Goal: Task Accomplishment & Management: Use online tool/utility

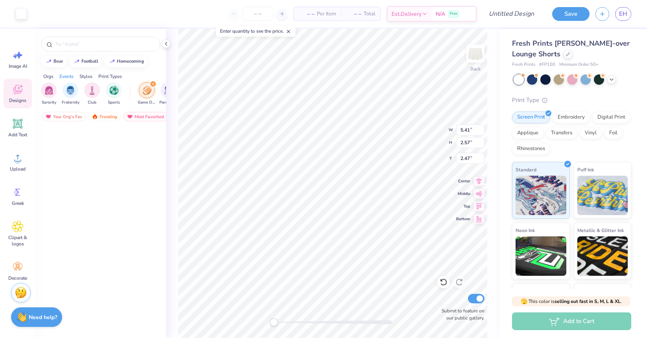
scroll to position [1592, 0]
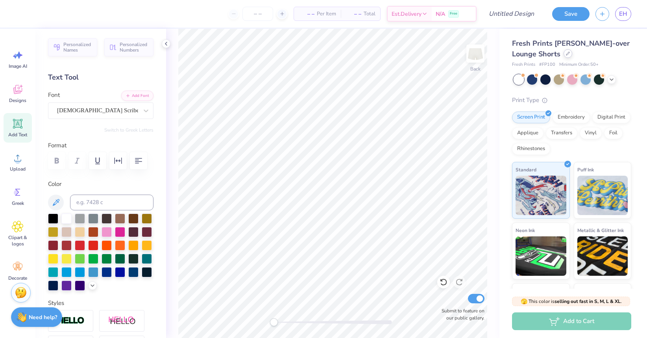
click at [567, 54] on icon at bounding box center [567, 53] width 3 height 3
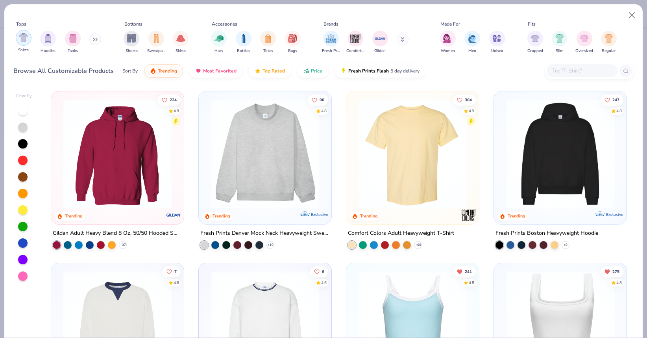
click at [24, 35] on img "filter for Shirts" at bounding box center [23, 37] width 9 height 9
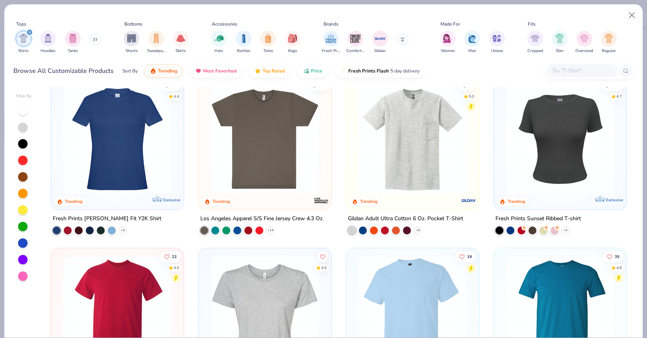
scroll to position [340, 0]
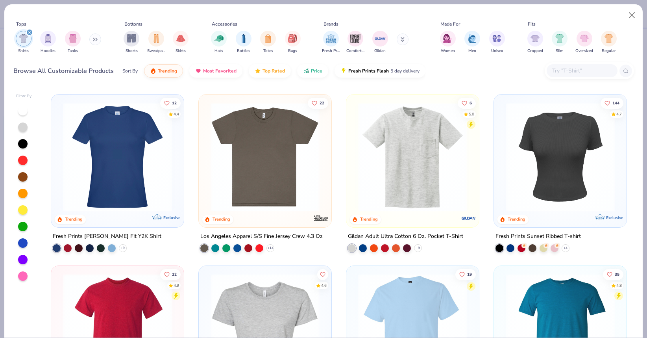
click at [123, 179] on img at bounding box center [117, 156] width 117 height 109
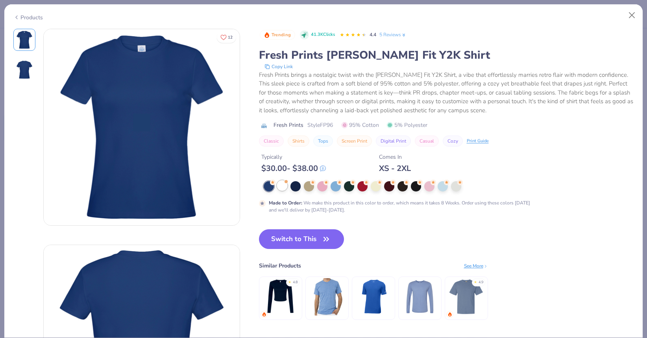
click at [279, 188] on div at bounding box center [282, 185] width 10 height 10
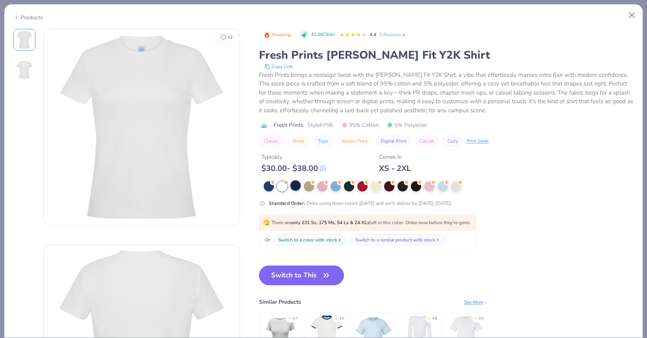
click at [296, 187] on div at bounding box center [295, 185] width 10 height 10
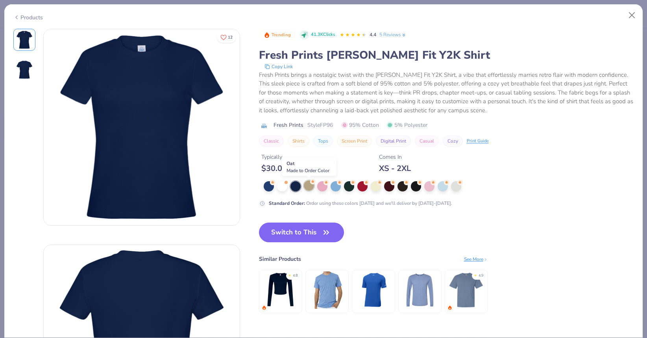
click at [308, 188] on div at bounding box center [309, 185] width 10 height 10
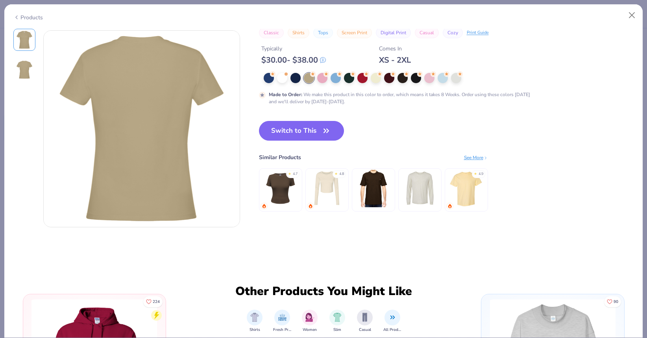
scroll to position [214, 0]
click at [283, 77] on div at bounding box center [282, 77] width 10 height 10
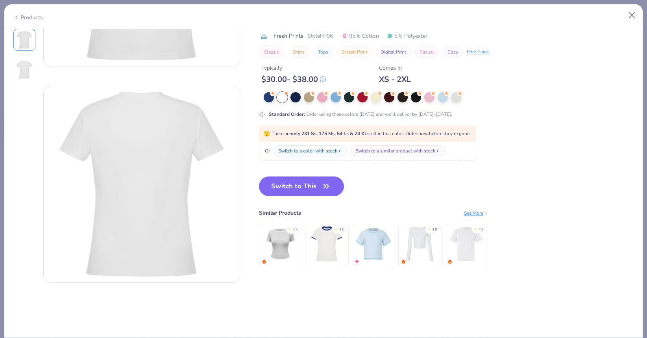
scroll to position [153, 0]
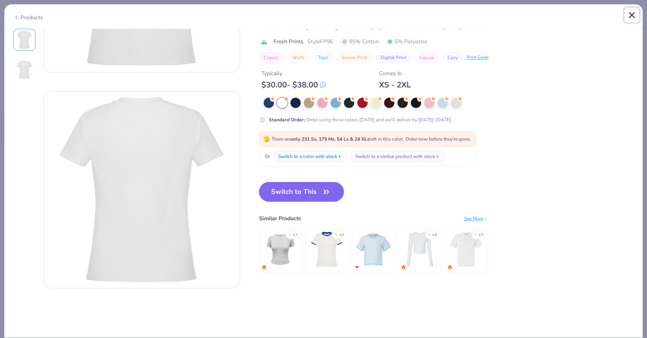
click at [627, 11] on button "Close" at bounding box center [632, 15] width 15 height 15
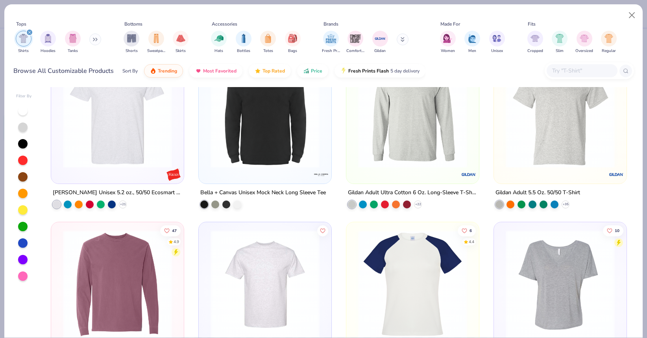
scroll to position [1157, 0]
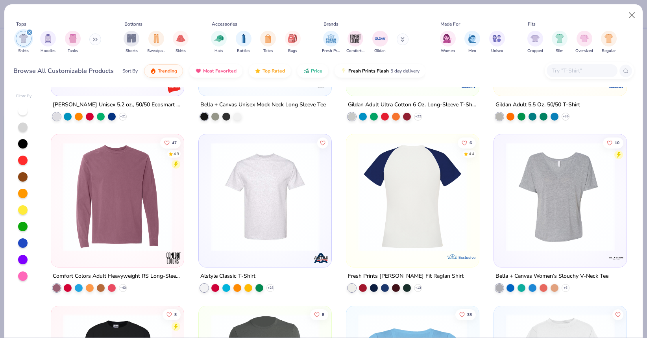
click at [399, 225] on img at bounding box center [412, 196] width 117 height 109
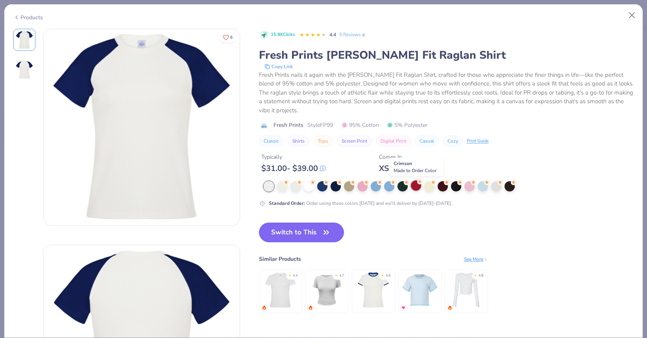
click at [413, 187] on div at bounding box center [416, 185] width 10 height 10
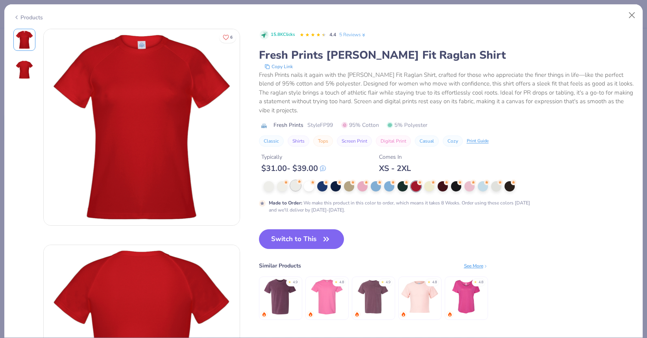
click at [296, 186] on div at bounding box center [295, 185] width 10 height 10
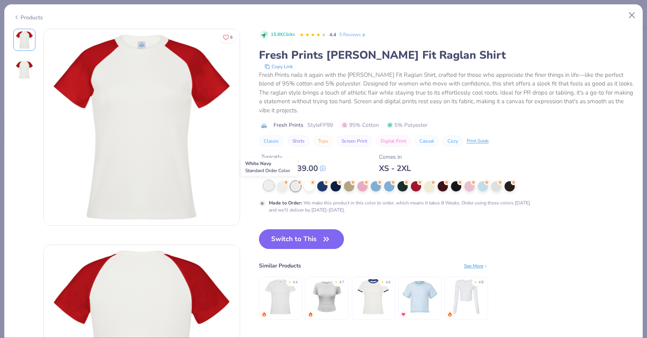
click at [267, 187] on div at bounding box center [269, 185] width 10 height 10
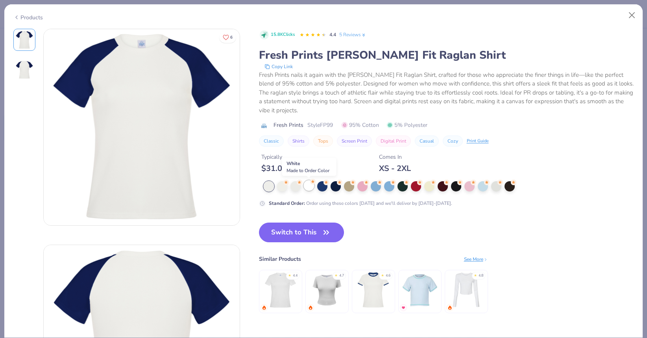
click at [313, 186] on div at bounding box center [309, 185] width 10 height 10
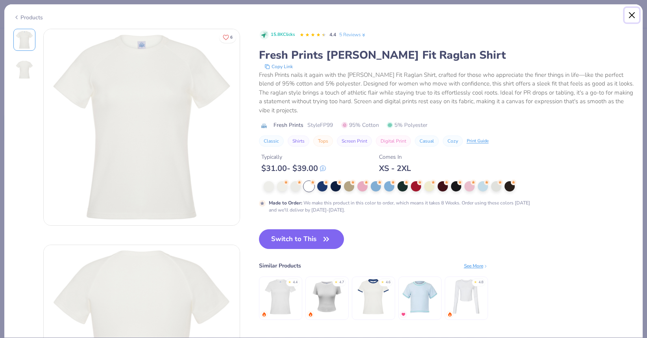
click at [630, 14] on button "Close" at bounding box center [632, 15] width 15 height 15
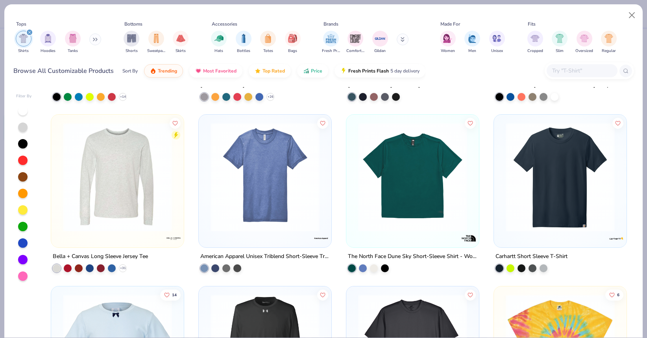
scroll to position [2667, 0]
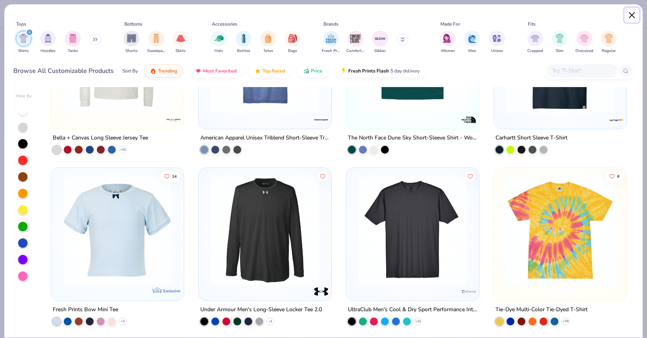
click at [626, 15] on button "Close" at bounding box center [632, 15] width 15 height 15
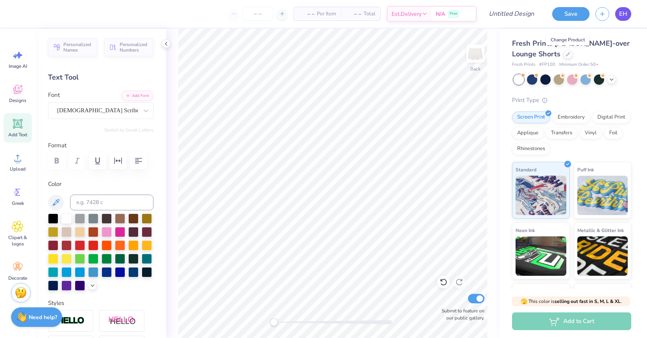
click at [623, 16] on span "EH" at bounding box center [623, 13] width 8 height 9
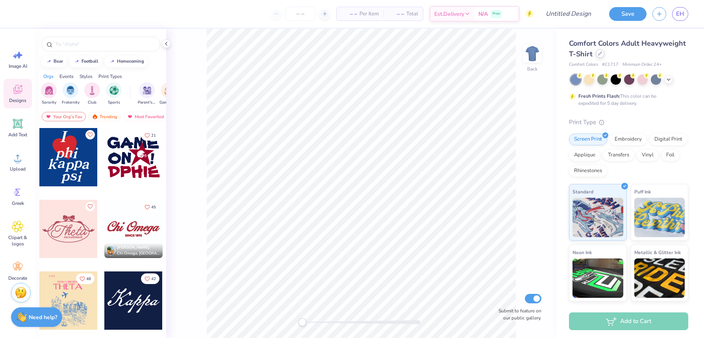
click at [600, 57] on div at bounding box center [599, 53] width 9 height 9
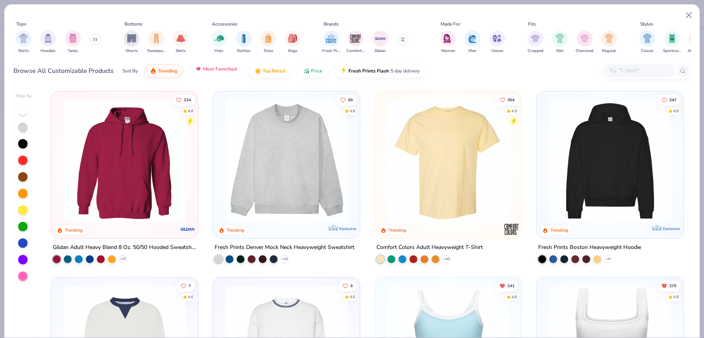
click at [221, 74] on button "Most Favorited" at bounding box center [215, 68] width 53 height 13
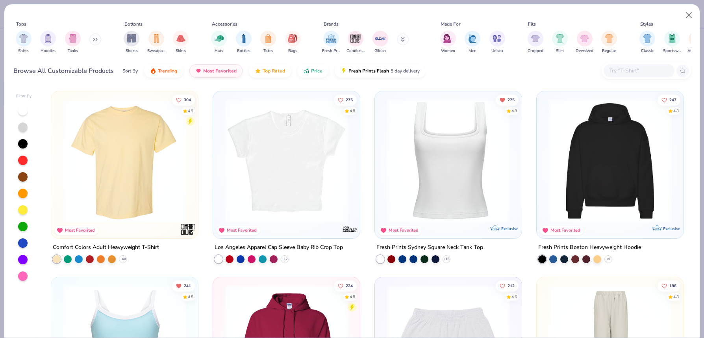
click at [456, 163] on img at bounding box center [447, 160] width 131 height 123
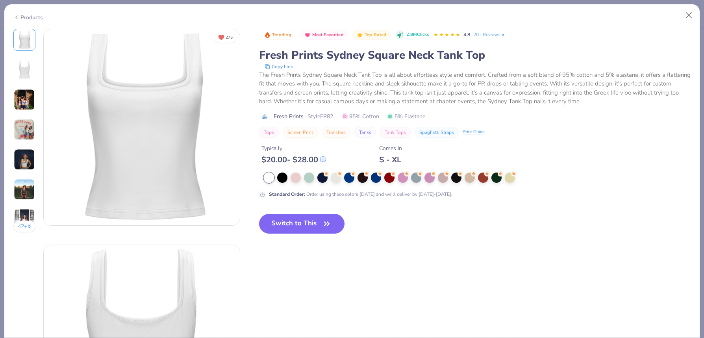
click at [26, 102] on img at bounding box center [24, 99] width 21 height 21
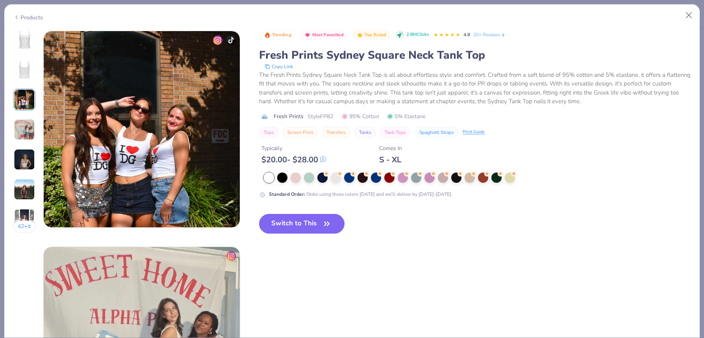
scroll to position [431, 0]
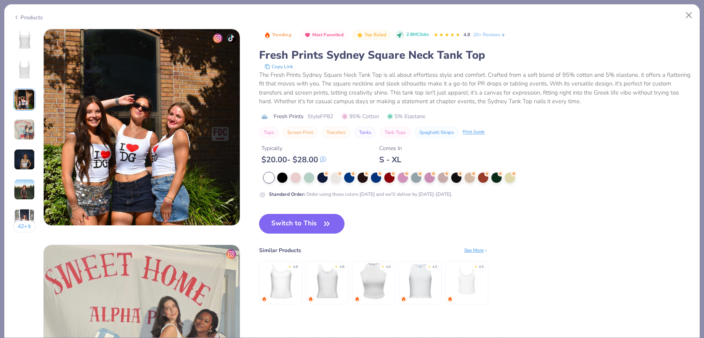
click at [19, 17] on icon at bounding box center [16, 17] width 6 height 9
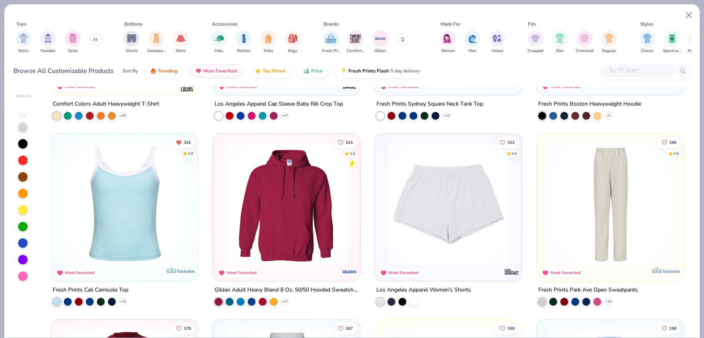
scroll to position [148, 0]
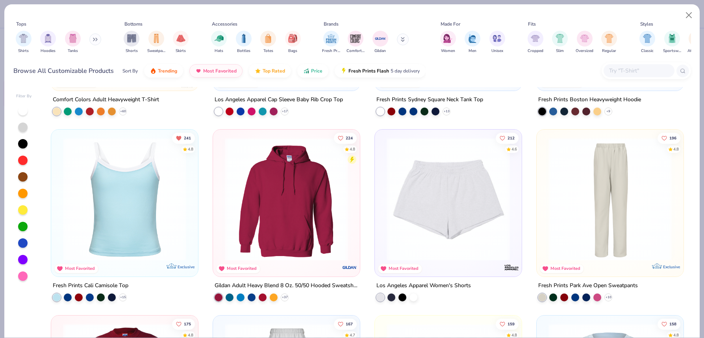
click at [120, 183] on img at bounding box center [124, 198] width 131 height 123
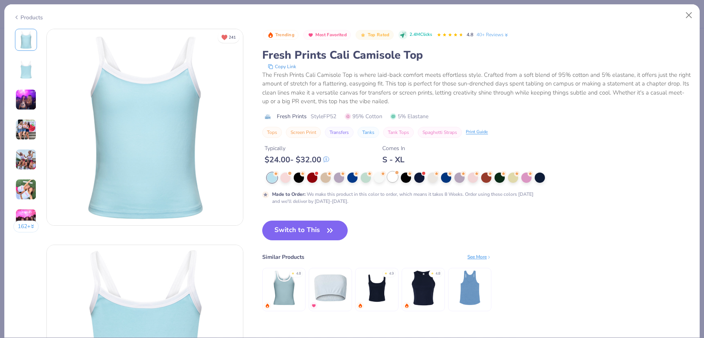
click at [393, 178] on div at bounding box center [392, 177] width 10 height 10
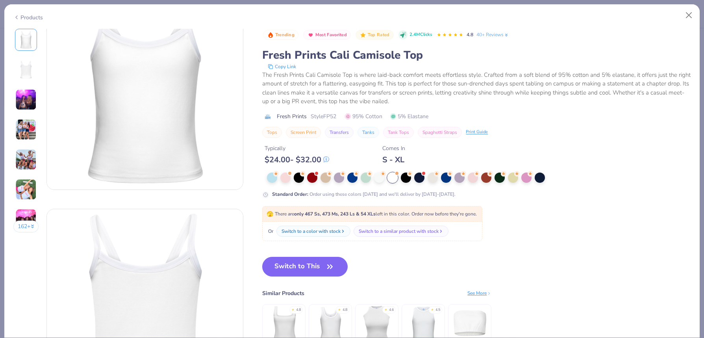
scroll to position [15, 0]
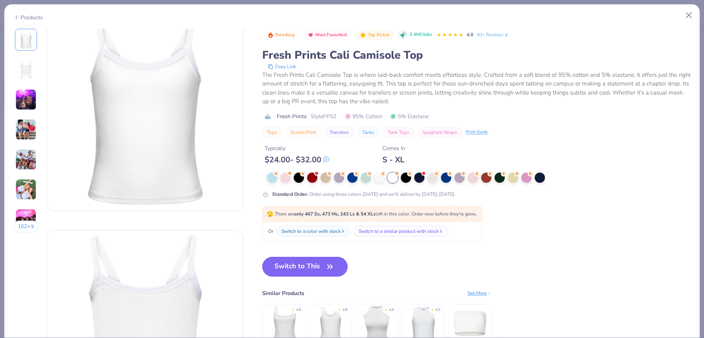
click at [299, 266] on button "Switch to This" at bounding box center [304, 267] width 85 height 20
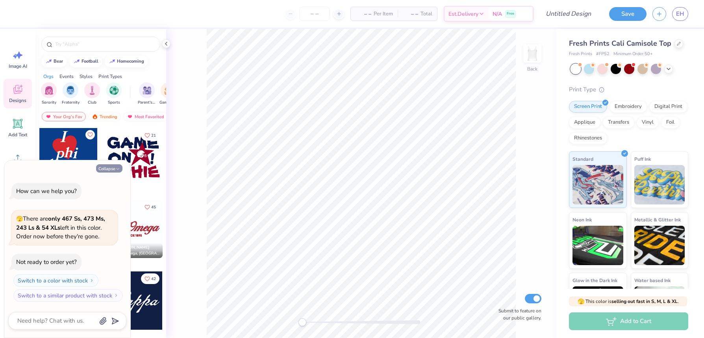
click at [108, 165] on button "Collapse" at bounding box center [109, 168] width 26 height 8
type textarea "x"
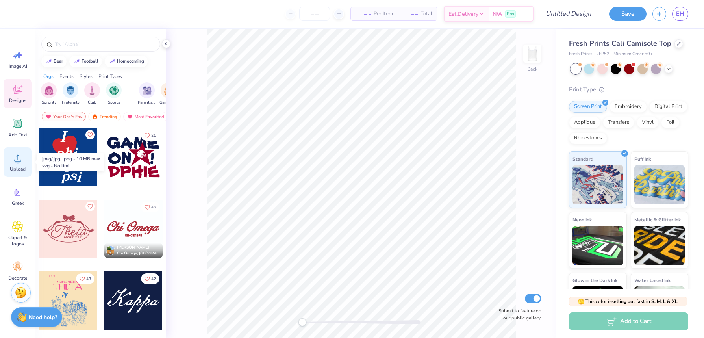
click at [22, 164] on div "Upload" at bounding box center [18, 162] width 28 height 30
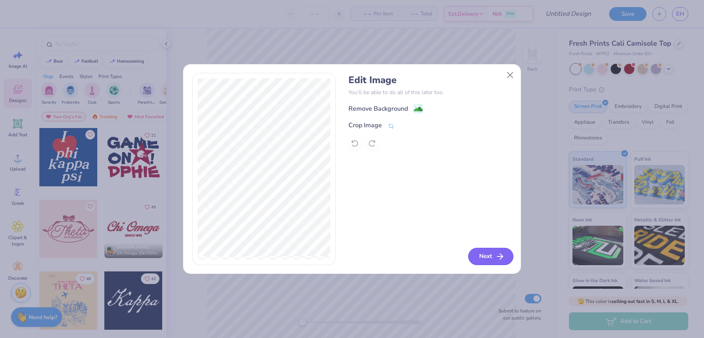
click at [490, 254] on button "Next" at bounding box center [490, 256] width 45 height 17
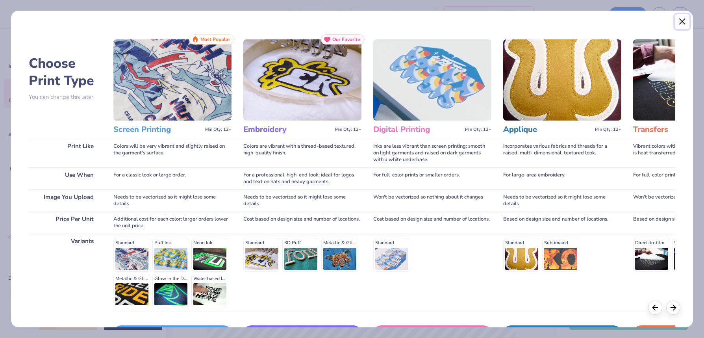
click at [680, 20] on button "Close" at bounding box center [681, 21] width 15 height 15
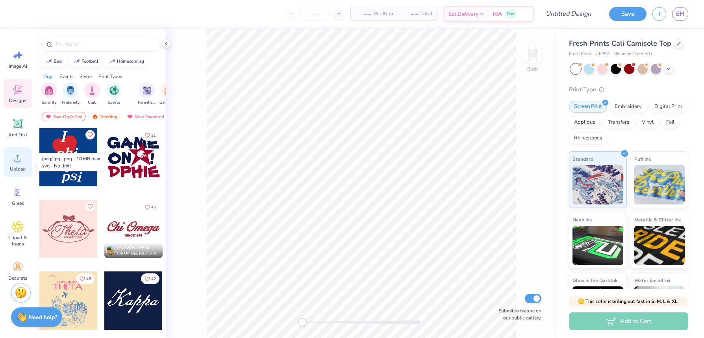
click at [23, 153] on icon at bounding box center [18, 158] width 12 height 12
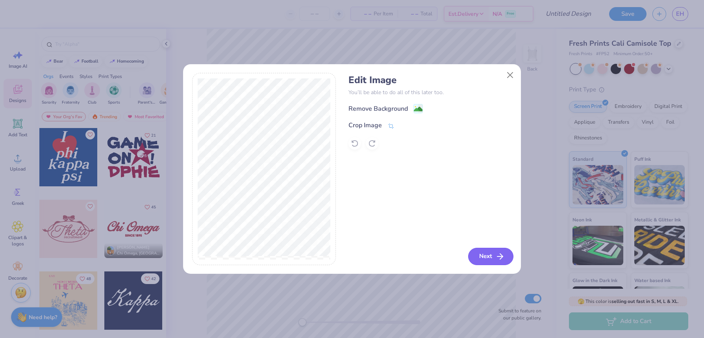
click at [481, 253] on button "Next" at bounding box center [490, 256] width 45 height 17
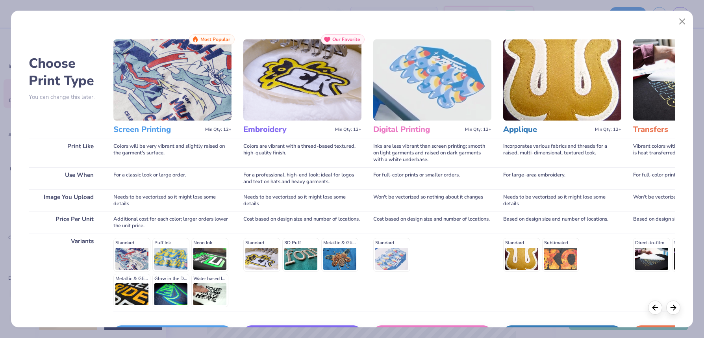
click at [181, 85] on img at bounding box center [172, 79] width 118 height 81
click at [190, 97] on img at bounding box center [172, 79] width 118 height 81
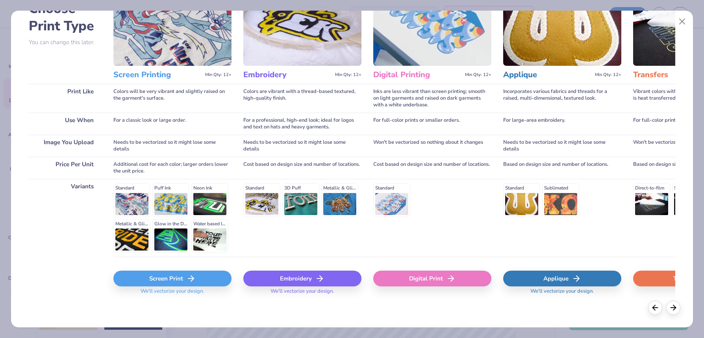
scroll to position [54, 0]
click at [171, 280] on div "Screen Print" at bounding box center [172, 279] width 118 height 16
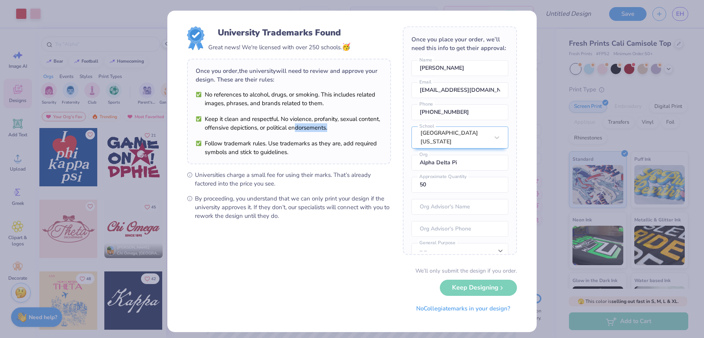
click at [310, 134] on ul "No references to alcohol, drugs, or smoking. This includes related images, phra…" at bounding box center [289, 123] width 187 height 66
click at [484, 289] on div "We’ll only submit the design if you order. Keep Designing No Collegiate marks i…" at bounding box center [352, 291] width 330 height 50
click at [466, 311] on button "No Collegiate marks in your design?" at bounding box center [462, 306] width 107 height 16
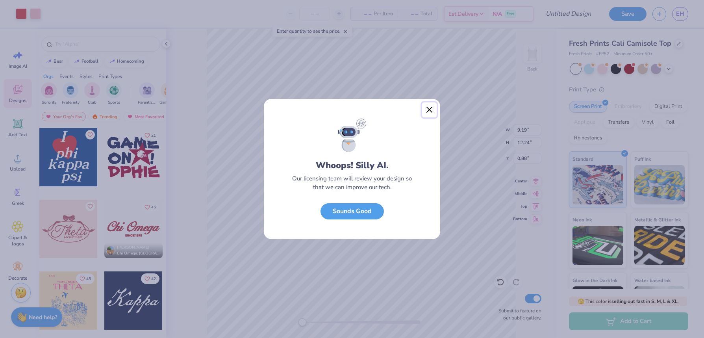
click at [430, 110] on button "Close" at bounding box center [429, 109] width 15 height 15
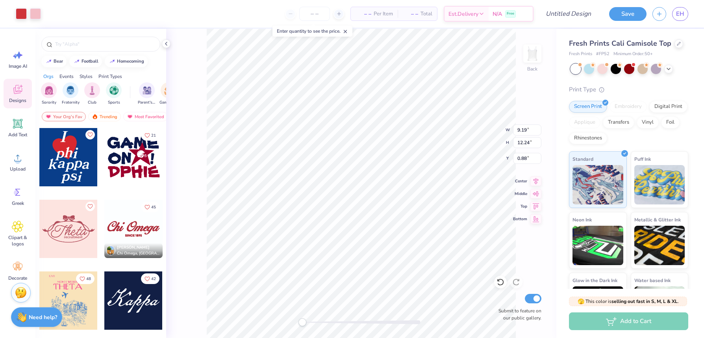
type input "3.73"
type input "4.97"
type input "8.15"
type input "2.20"
type input "2.93"
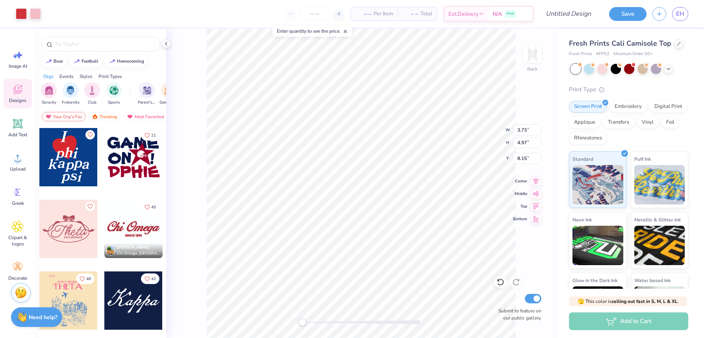
type input "3.55"
click at [131, 304] on div at bounding box center [133, 300] width 58 height 58
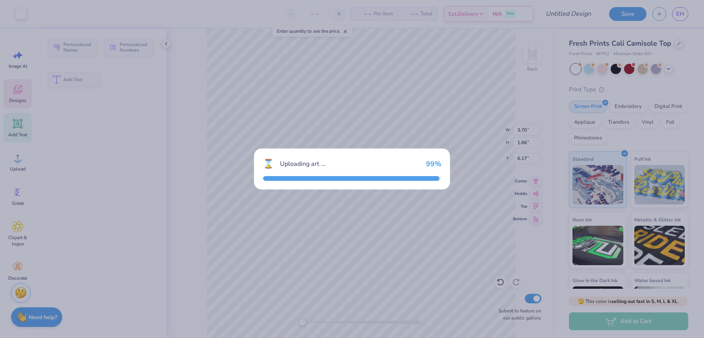
type input "3.70"
type input "1.66"
type input "6.17"
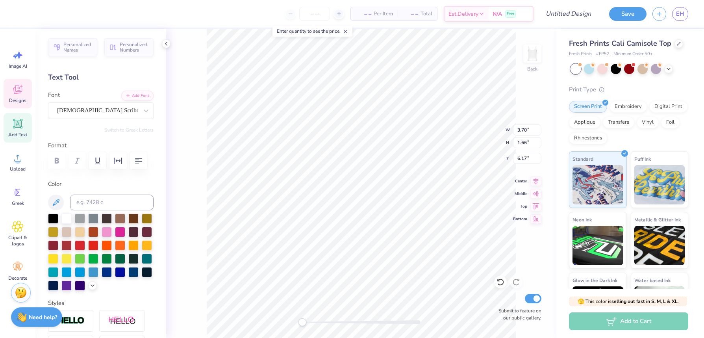
scroll to position [0, 1]
type textarea "Alpha delta pi"
click at [62, 201] on button at bounding box center [56, 202] width 16 height 16
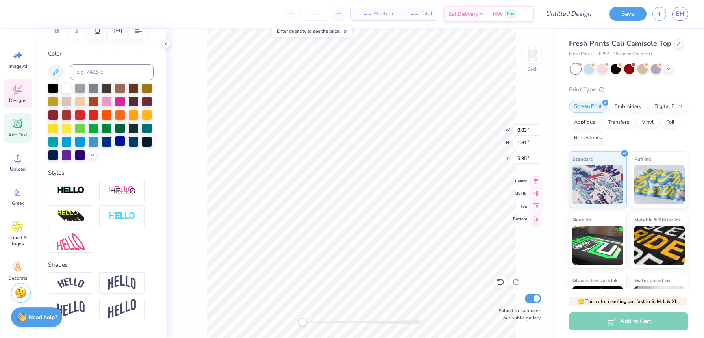
scroll to position [136, 0]
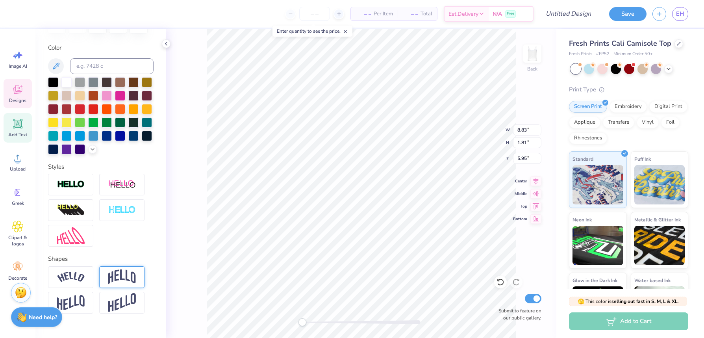
click at [121, 284] on div at bounding box center [121, 277] width 45 height 22
type input "0.07"
drag, startPoint x: 103, startPoint y: 323, endPoint x: 86, endPoint y: 323, distance: 16.5
click at [86, 323] on div "Accessibility label" at bounding box center [86, 325] width 8 height 8
type input "-0.13"
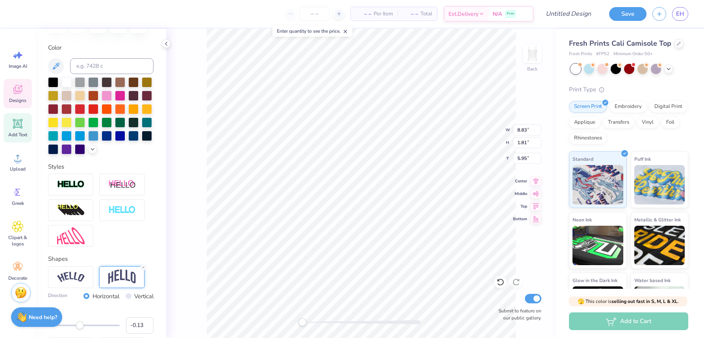
drag, startPoint x: 86, startPoint y: 323, endPoint x: 79, endPoint y: 323, distance: 7.1
click at [79, 323] on div "Accessibility label" at bounding box center [80, 325] width 8 height 8
type input "-0.32"
drag, startPoint x: 79, startPoint y: 323, endPoint x: 72, endPoint y: 323, distance: 6.7
click at [72, 323] on div "Accessibility label" at bounding box center [74, 325] width 8 height 8
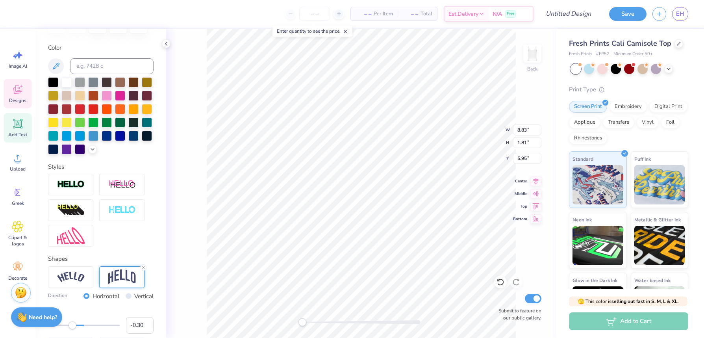
type input "-0.29"
click at [74, 323] on div "Accessibility label" at bounding box center [74, 325] width 8 height 8
type input "4.72"
type input "1.22"
type input "6.92"
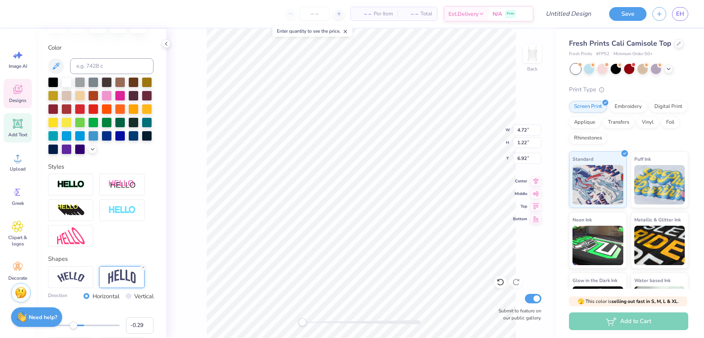
type input "3.88"
type input "1.00"
type input "4.35"
type input "-0.34"
click at [72, 323] on div "Accessibility label" at bounding box center [72, 325] width 8 height 8
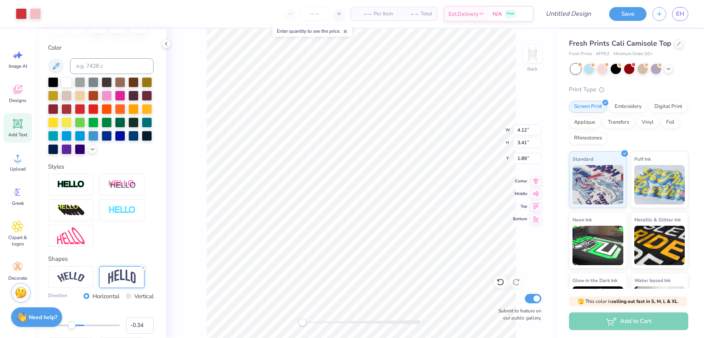
type input "1.80"
type input "2.63"
type input "2.53"
type input "1.80"
click at [17, 96] on div "Designs" at bounding box center [18, 94] width 28 height 30
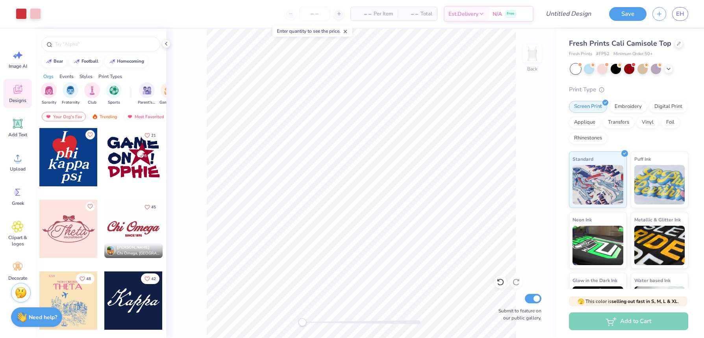
click at [88, 150] on div at bounding box center [68, 157] width 58 height 58
click at [17, 124] on icon at bounding box center [17, 123] width 7 height 7
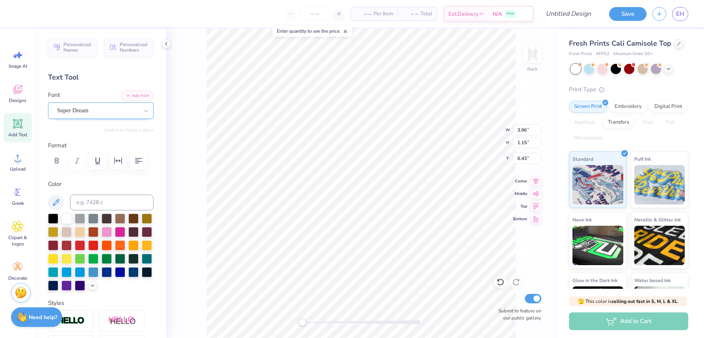
click at [119, 111] on div "Super Dream" at bounding box center [97, 110] width 83 height 12
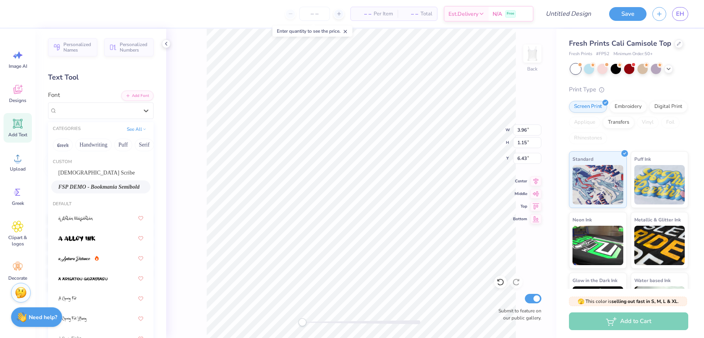
click at [129, 183] on span "FSP DEMO - Bookmania Semibold" at bounding box center [98, 187] width 81 height 8
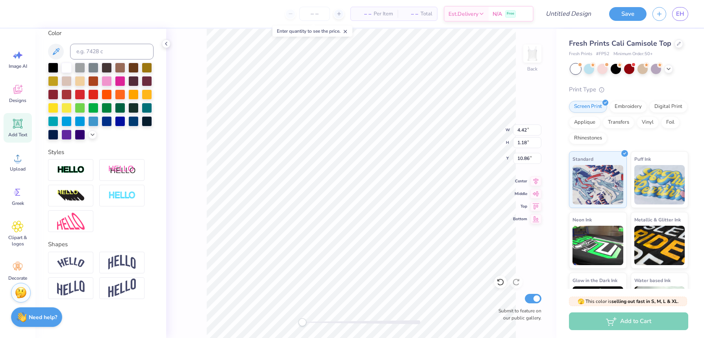
scroll to position [0, 0]
type textarea "Alpha"
click at [57, 49] on icon at bounding box center [55, 51] width 9 height 9
type input "2.63"
type input "2.53"
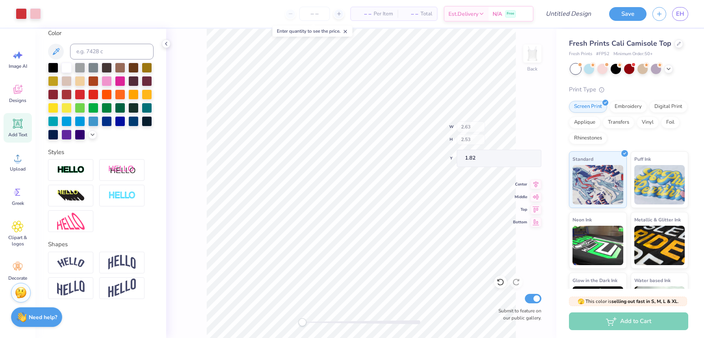
type input "1.82"
type input "3.72"
type input "1.89"
type input "3.24"
type input "4.40"
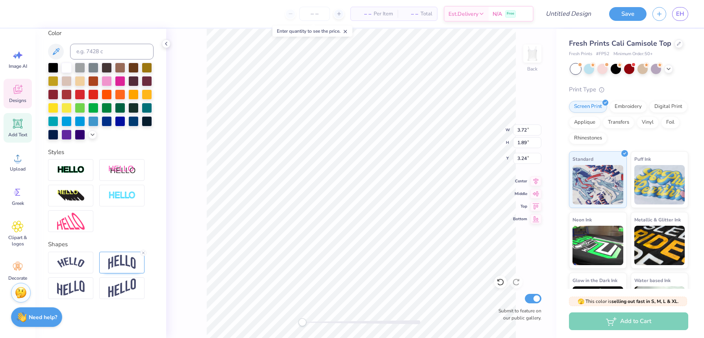
type input "1.47"
type input "6.26"
type textarea "Delta"
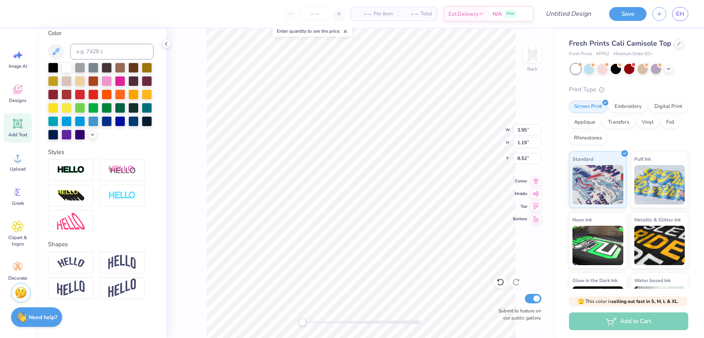
type input "4.40"
type input "1.47"
type input "6.26"
type textarea "p"
type textarea "Pi"
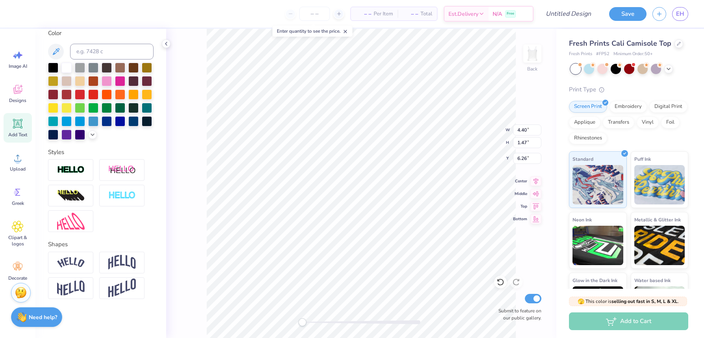
type input "4.40"
type input "1.47"
type input "6.26"
type input "2.06"
type input "0.69"
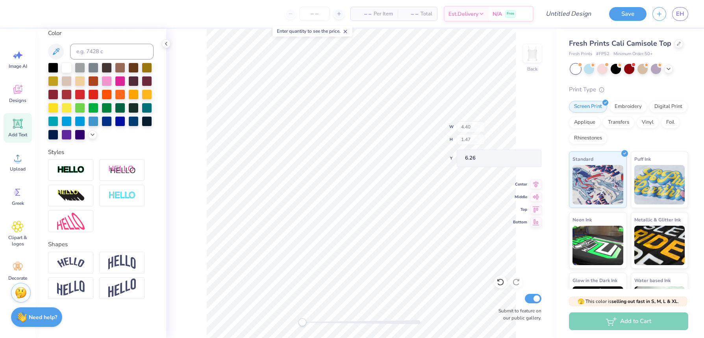
type input "5.05"
type input "3.95"
type input "1.19"
type input "7.74"
type input "0.79"
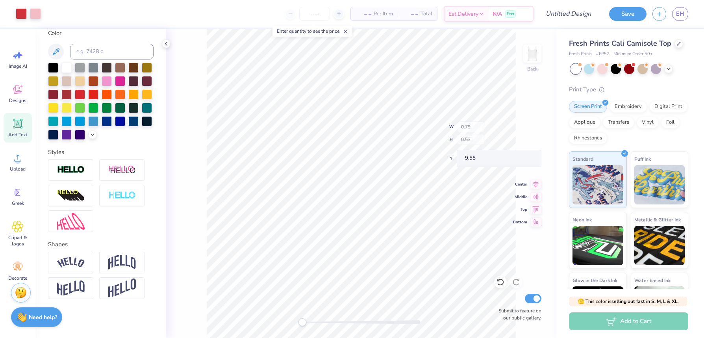
type input "0.53"
type input "9.55"
click at [21, 91] on icon at bounding box center [17, 89] width 9 height 9
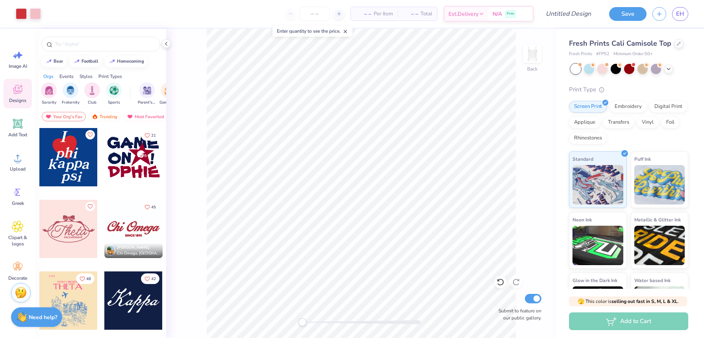
click at [74, 111] on div "Your Org's Fav Trending Most Favorited Newest" at bounding box center [100, 118] width 131 height 18
click at [70, 113] on div "Your Org's Fav" at bounding box center [64, 116] width 44 height 9
click at [109, 117] on div "Trending" at bounding box center [104, 116] width 33 height 9
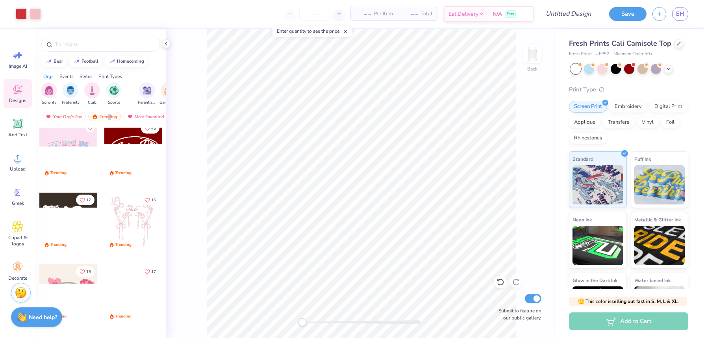
scroll to position [78, 0]
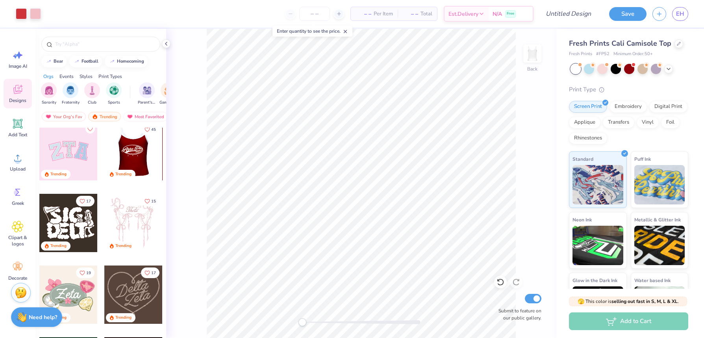
click at [133, 153] on div at bounding box center [133, 151] width 58 height 58
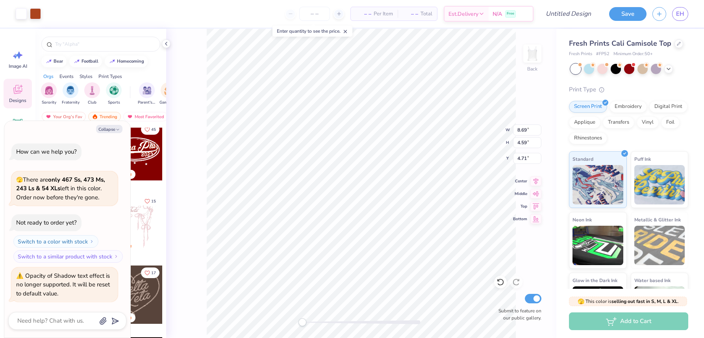
type textarea "x"
type input "3.72"
type input "1.89"
type input "11.34"
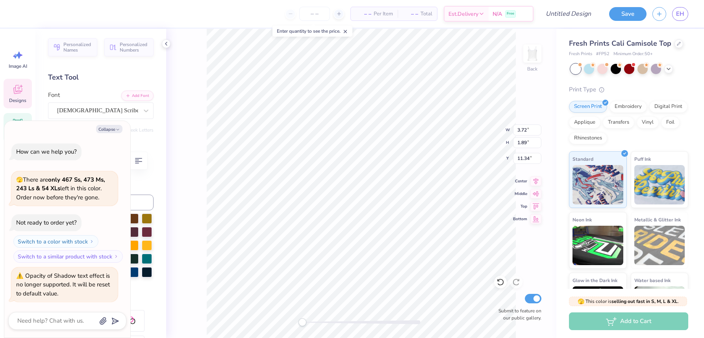
type textarea "x"
type input "8.69"
type input "4.59"
type input "4.71"
click at [111, 129] on button "Collapse" at bounding box center [109, 129] width 26 height 8
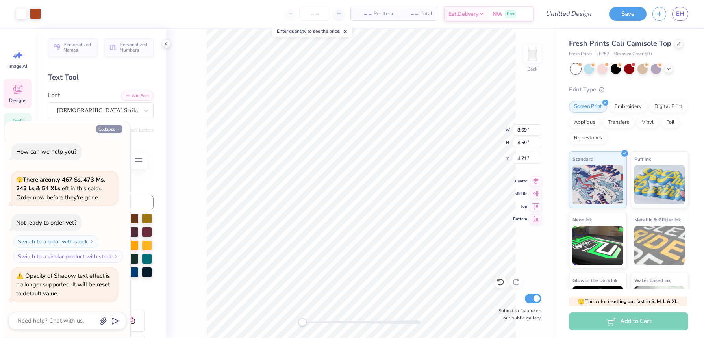
type textarea "x"
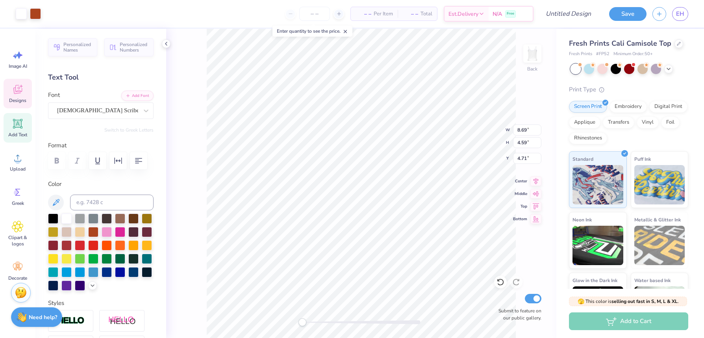
click at [23, 131] on div "Add Text" at bounding box center [18, 128] width 28 height 30
type input "3.96"
type input "1.15"
type input "6.43"
click at [140, 108] on div at bounding box center [146, 110] width 14 height 14
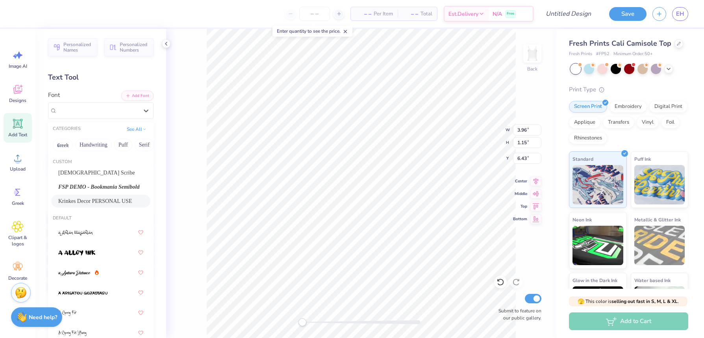
click at [114, 201] on span "Krinkes Decor PERSONAL USE" at bounding box center [95, 201] width 74 height 8
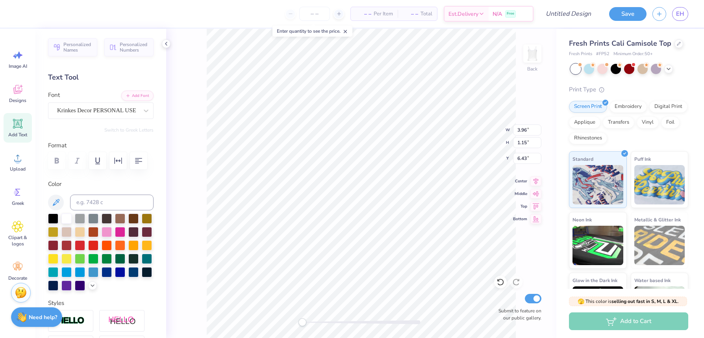
click at [46, 201] on div "Personalized Names Personalized Numbers Text Tool Add Font Font Krinkes Decor P…" at bounding box center [100, 183] width 131 height 309
click at [54, 202] on icon at bounding box center [55, 202] width 9 height 9
type input "1.51"
type input "1.52"
type input "2.61"
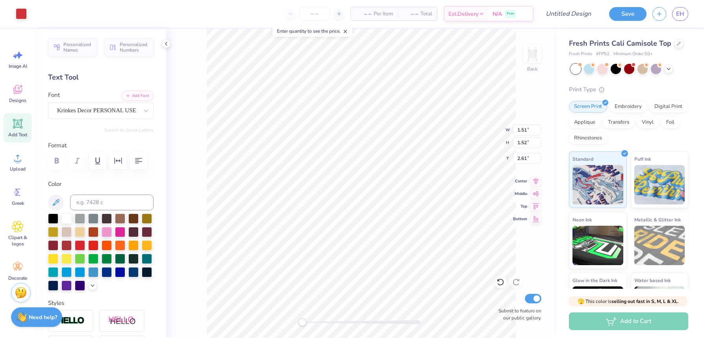
type input "7.16"
type input "1.78"
type input "6.11"
type textarea "T"
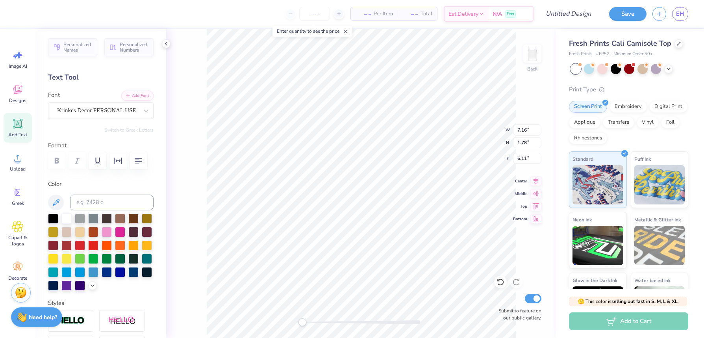
type textarea "Alpha Delta Pi"
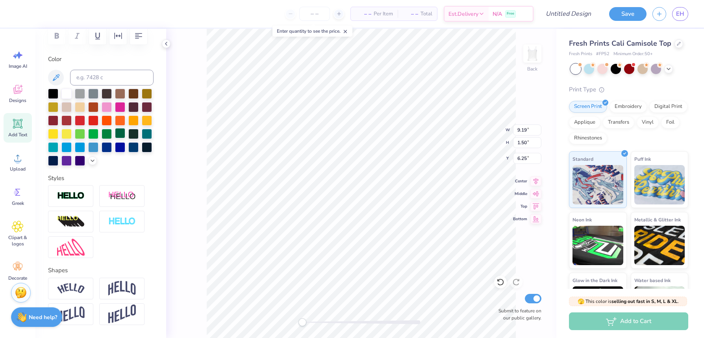
scroll to position [151, 0]
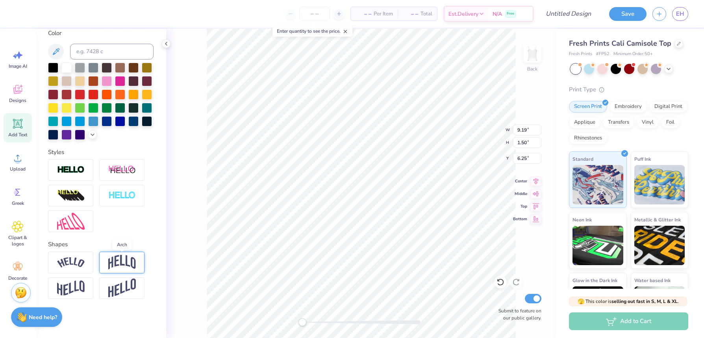
click at [126, 259] on img at bounding box center [122, 262] width 28 height 15
type input "-0.15"
drag, startPoint x: 102, startPoint y: 308, endPoint x: 78, endPoint y: 307, distance: 24.0
click at [78, 307] on div "Accessibility label" at bounding box center [78, 311] width 8 height 8
click at [197, 231] on div "Back W 9.19 9.19 " H 1.50 1.50 " Y 6.25 6.25 " Center Middle Top Bottom Submit …" at bounding box center [361, 183] width 390 height 309
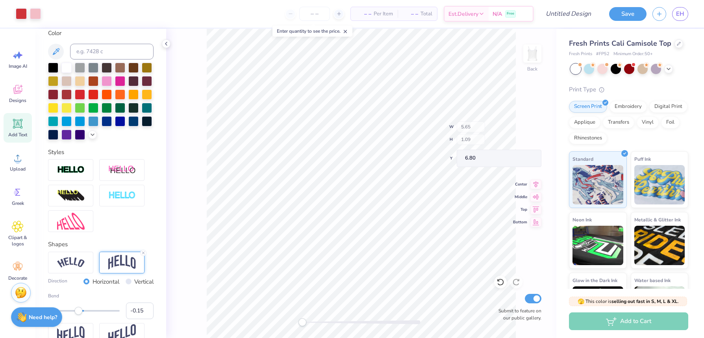
type input "5.65"
type input "1.09"
type input "6.80"
type input "12.18"
click at [17, 98] on span "Designs" at bounding box center [17, 100] width 17 height 6
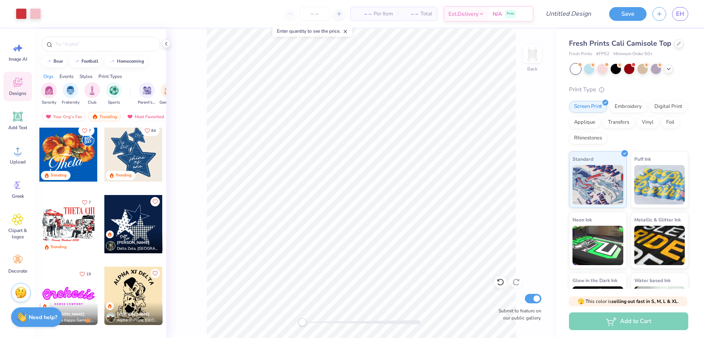
scroll to position [579, 0]
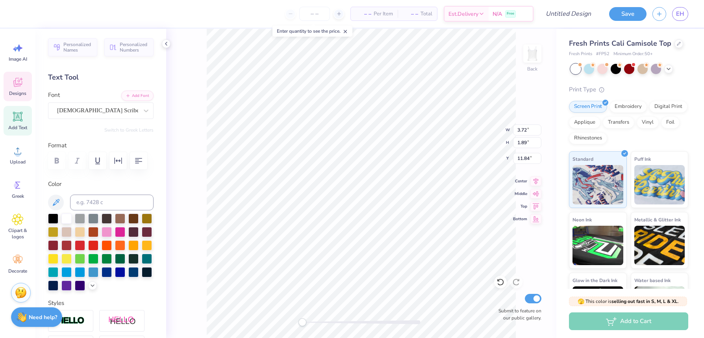
type input "11.84"
type textarea "Adpi"
click at [200, 171] on div "Back W 3.72 3.72 " H 1.89 1.89 " Y 11.84 11.84 " Center Middle Top Bottom Submi…" at bounding box center [361, 183] width 390 height 309
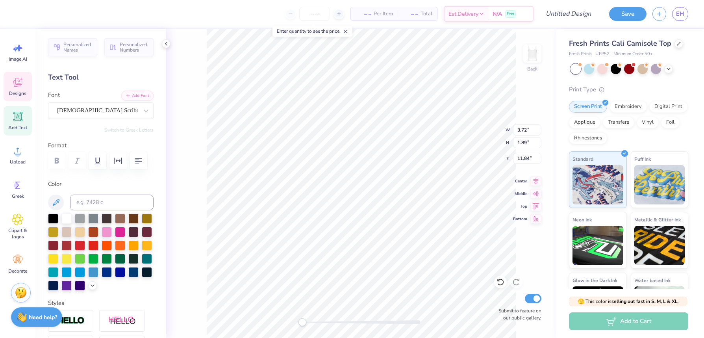
click at [17, 90] on div "Designs" at bounding box center [18, 87] width 28 height 30
type input "1.71"
type input "0.95"
type input "8.89"
click at [20, 89] on div "Designs" at bounding box center [18, 87] width 28 height 30
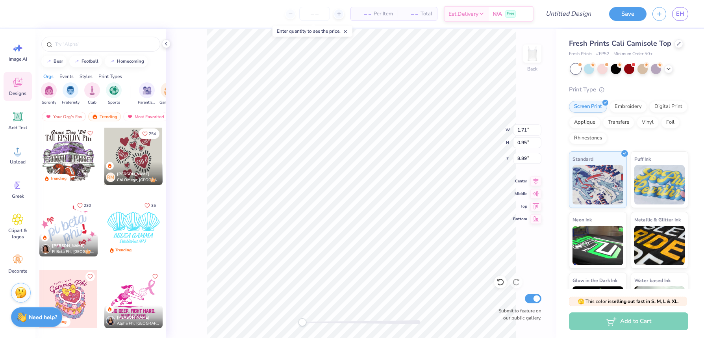
scroll to position [3156, 0]
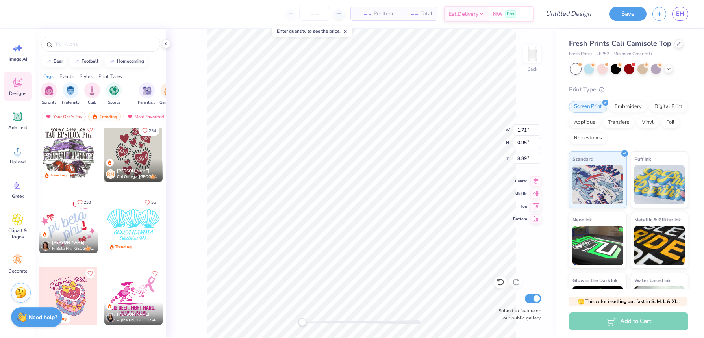
click at [76, 218] on div at bounding box center [68, 224] width 58 height 58
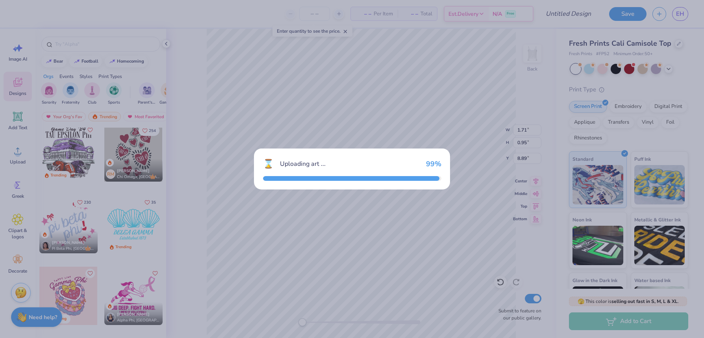
type input "3.65"
type input "3.12"
type input "5.44"
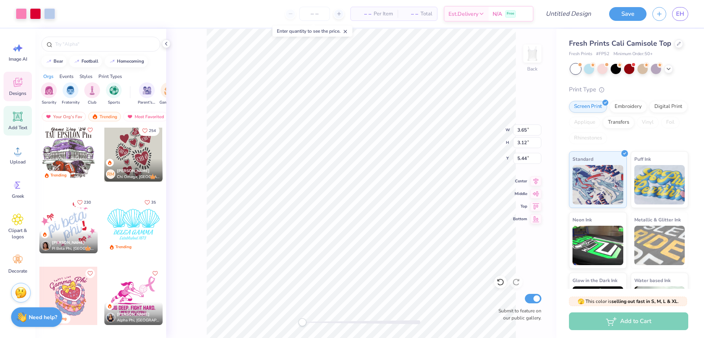
click at [20, 119] on icon at bounding box center [17, 116] width 7 height 7
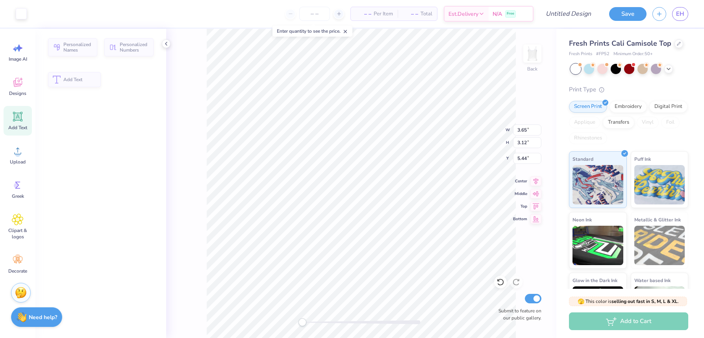
type input "3.96"
type input "1.15"
type input "6.43"
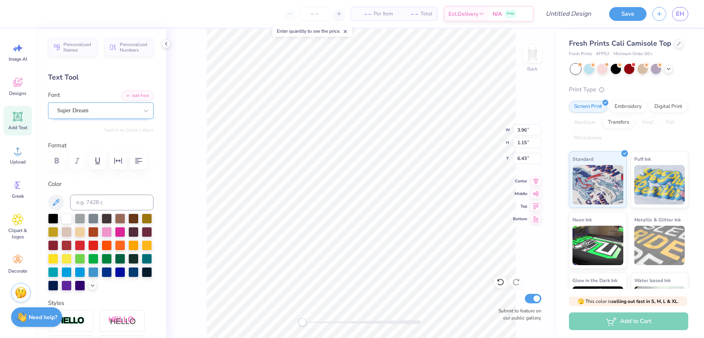
click at [102, 113] on div "Super Dream" at bounding box center [97, 110] width 83 height 12
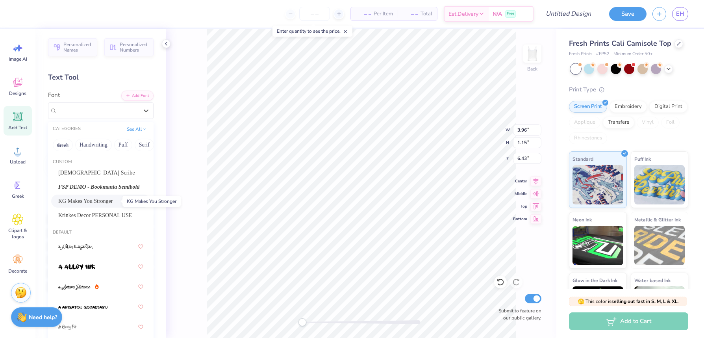
click at [103, 199] on span "KG Makes You Stronger" at bounding box center [85, 201] width 54 height 8
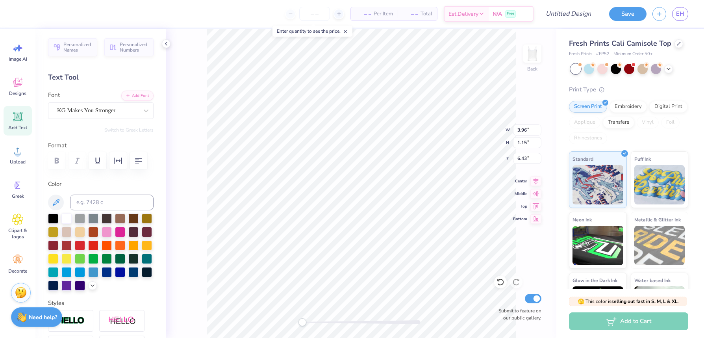
scroll to position [0, 1]
type textarea "alpha delta pi"
click at [201, 193] on div "Back W 3.96 3.96 " H 1.15 1.15 " Y 6.43 6.43 " Center Middle Top Bottom Submit …" at bounding box center [361, 183] width 390 height 309
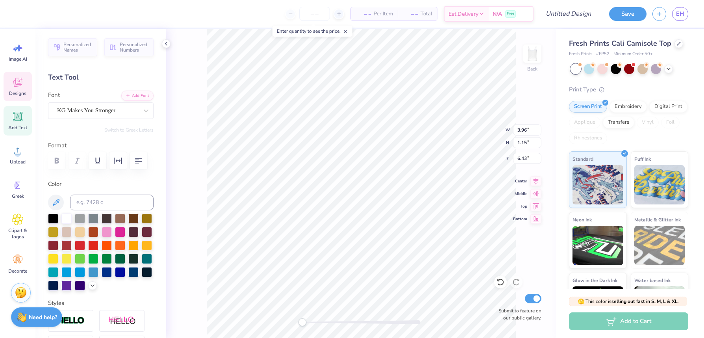
click at [14, 91] on span "Designs" at bounding box center [17, 93] width 17 height 6
click at [19, 84] on icon at bounding box center [17, 82] width 9 height 9
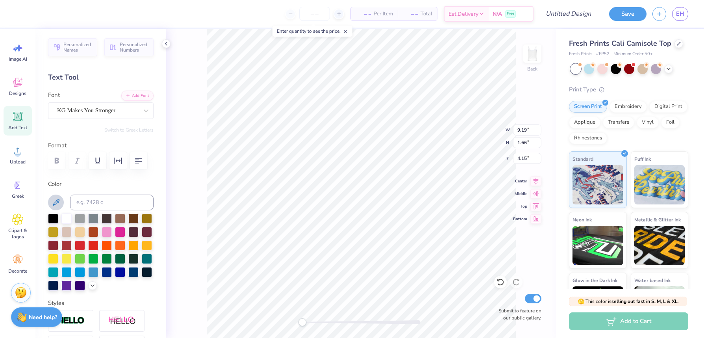
click at [55, 199] on icon at bounding box center [55, 202] width 9 height 9
type input "1.51"
type input "1.52"
type input "2.61"
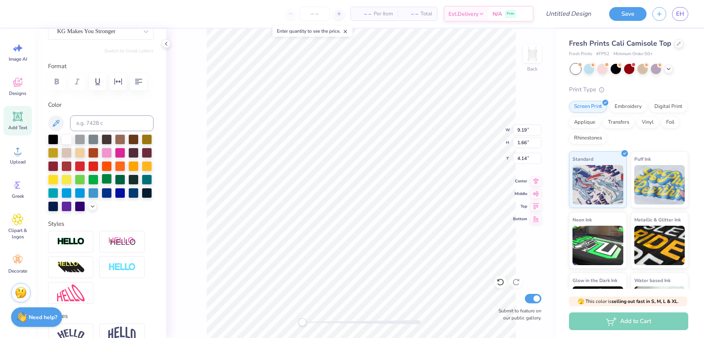
scroll to position [151, 0]
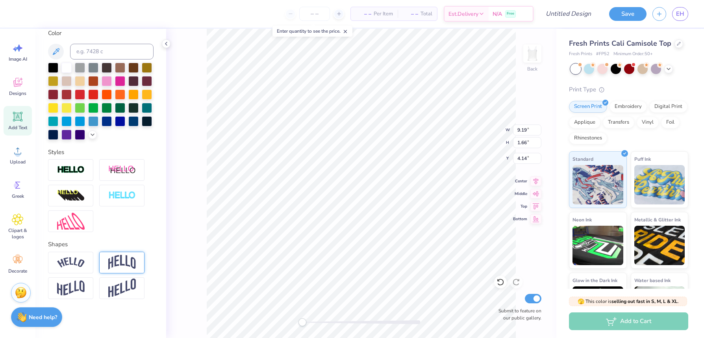
click at [122, 257] on img at bounding box center [122, 262] width 28 height 15
type input "-0.21"
drag, startPoint x: 101, startPoint y: 309, endPoint x: 76, endPoint y: 308, distance: 24.4
click at [76, 308] on div "Accessibility label" at bounding box center [77, 311] width 8 height 8
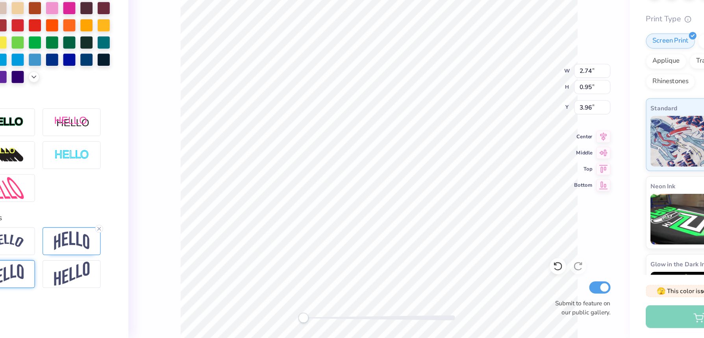
scroll to position [0, 0]
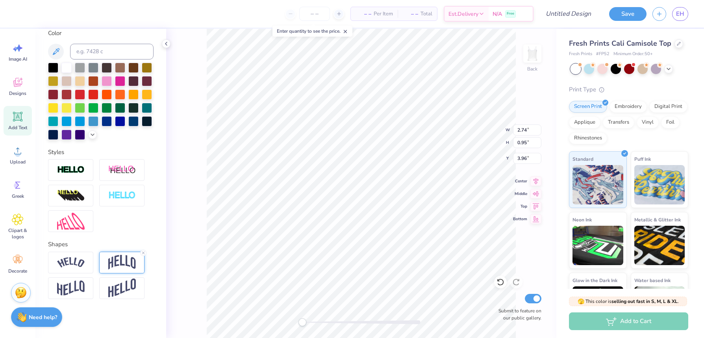
click at [114, 267] on img at bounding box center [122, 262] width 28 height 15
type input "-0.30"
drag, startPoint x: 78, startPoint y: 312, endPoint x: 73, endPoint y: 312, distance: 4.3
click at [73, 312] on div "Accessibility label" at bounding box center [73, 311] width 8 height 8
type input "-0.40"
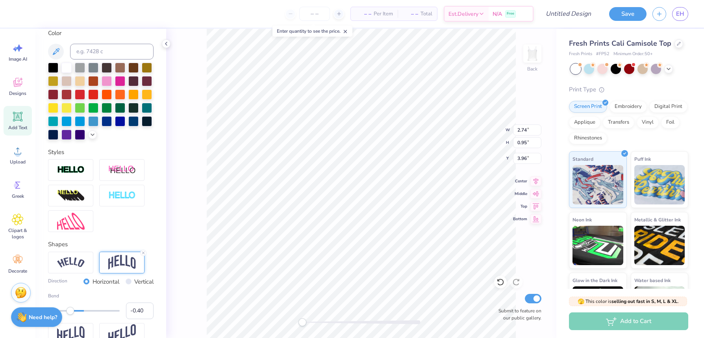
click at [70, 312] on div "Accessibility label" at bounding box center [70, 311] width 8 height 8
type input "-0.34"
click at [72, 310] on div "Accessibility label" at bounding box center [72, 311] width 8 height 8
click at [194, 225] on div "Back W 2.74 2.74 " H 0.95 0.95 " Y 3.96 3.96 " Center Middle Top Bottom Submit …" at bounding box center [361, 183] width 390 height 309
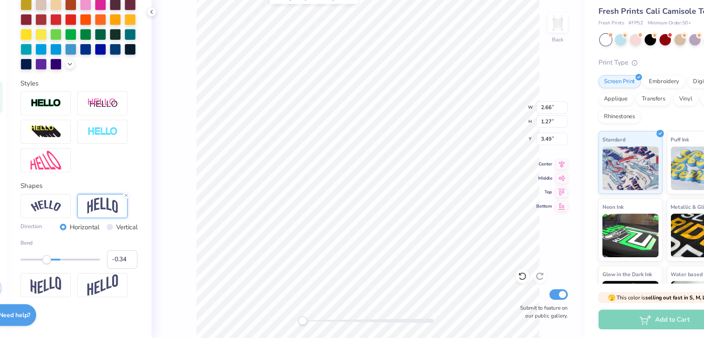
scroll to position [197, 0]
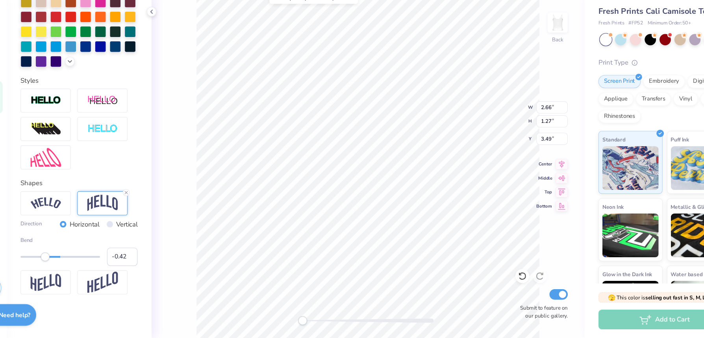
type input "-0.43"
click at [68, 266] on div "Accessibility label" at bounding box center [69, 265] width 8 height 8
